Goal: Task Accomplishment & Management: Manage account settings

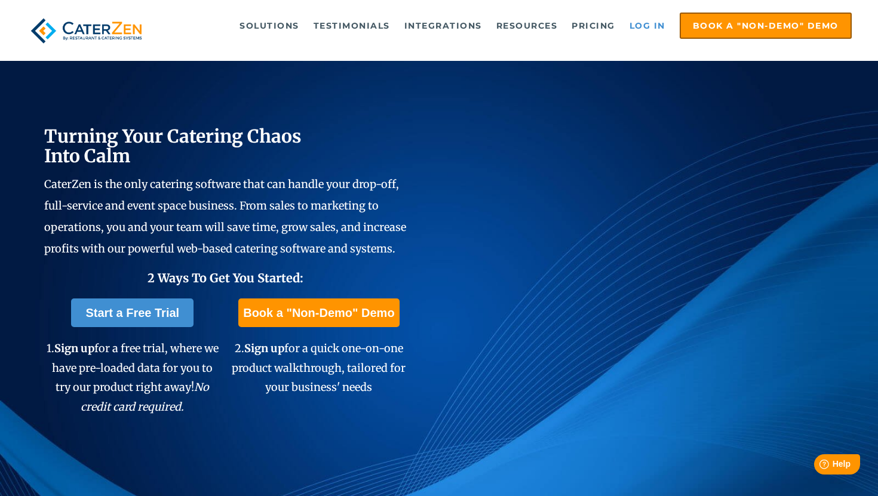
click at [639, 27] on link "Log in" at bounding box center [647, 26] width 48 height 24
click at [650, 20] on link "Log in" at bounding box center [647, 26] width 48 height 24
click at [650, 24] on link "Log in" at bounding box center [647, 26] width 48 height 24
